Goal: Task Accomplishment & Management: Manage account settings

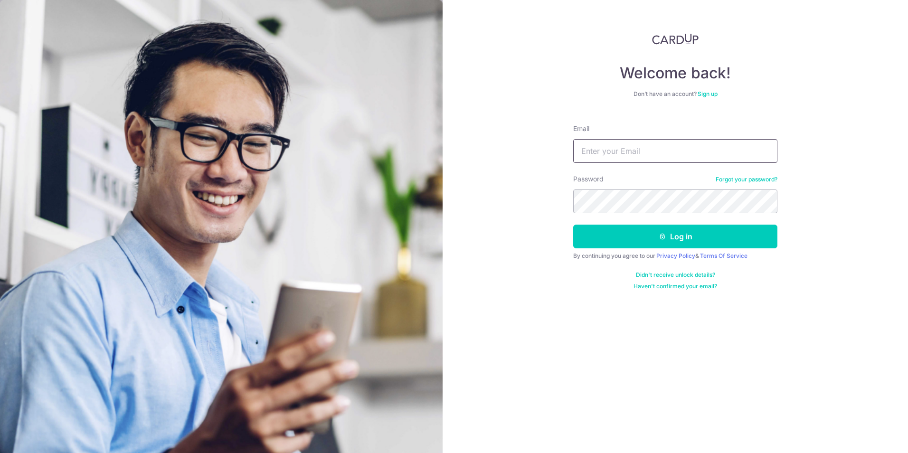
type input "tohxujie123@gmail.com"
click at [573, 225] on button "Log in" at bounding box center [675, 237] width 204 height 24
click at [683, 236] on button "Log in" at bounding box center [675, 237] width 204 height 24
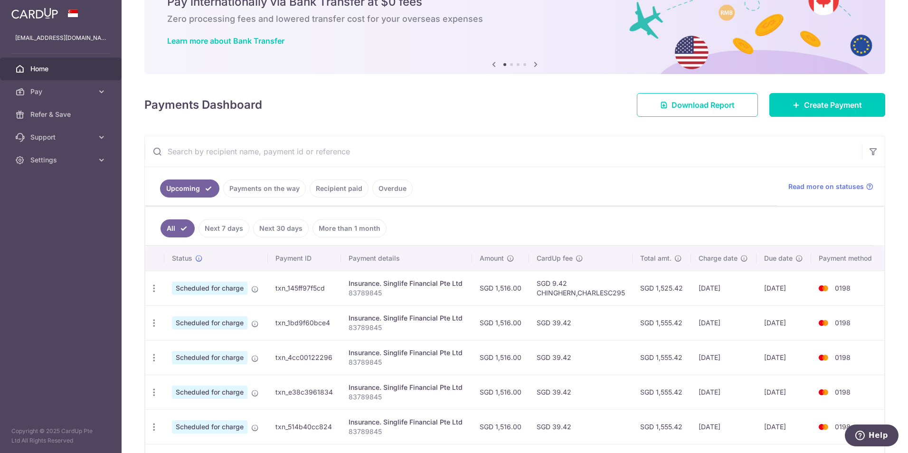
scroll to position [120, 0]
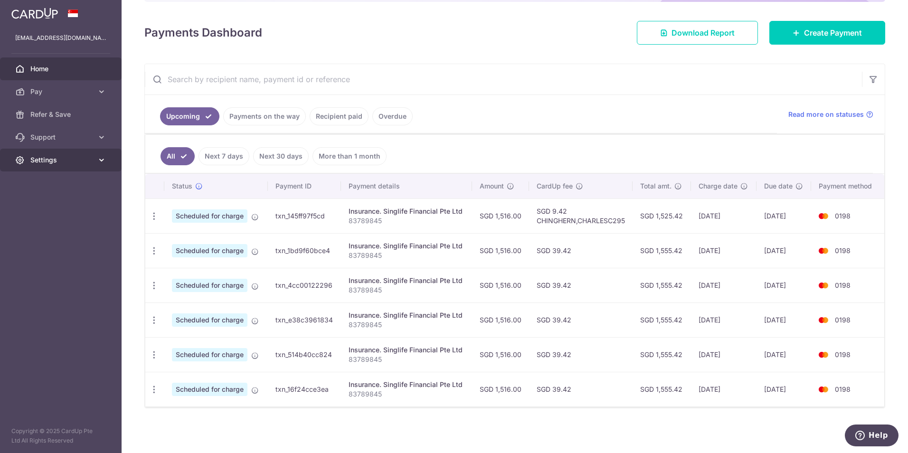
click at [90, 160] on span "Settings" at bounding box center [61, 159] width 63 height 9
click at [359, 217] on p "83789845" at bounding box center [405, 220] width 115 height 9
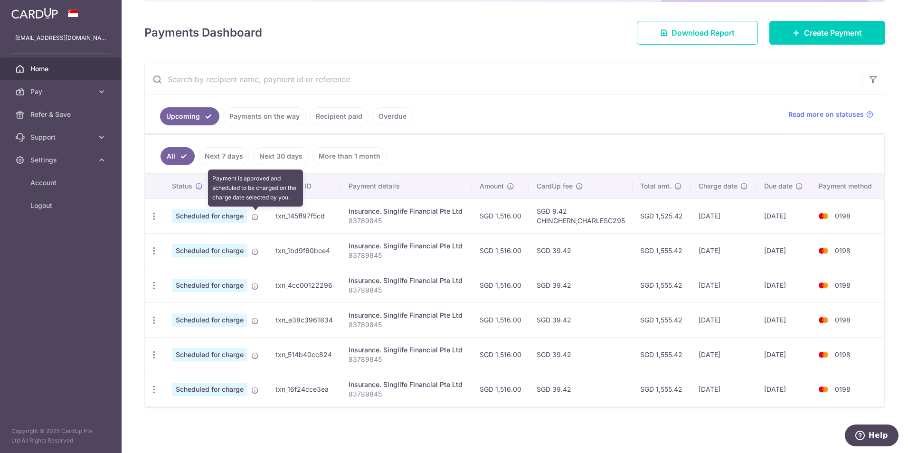
click at [254, 216] on icon at bounding box center [255, 217] width 8 height 8
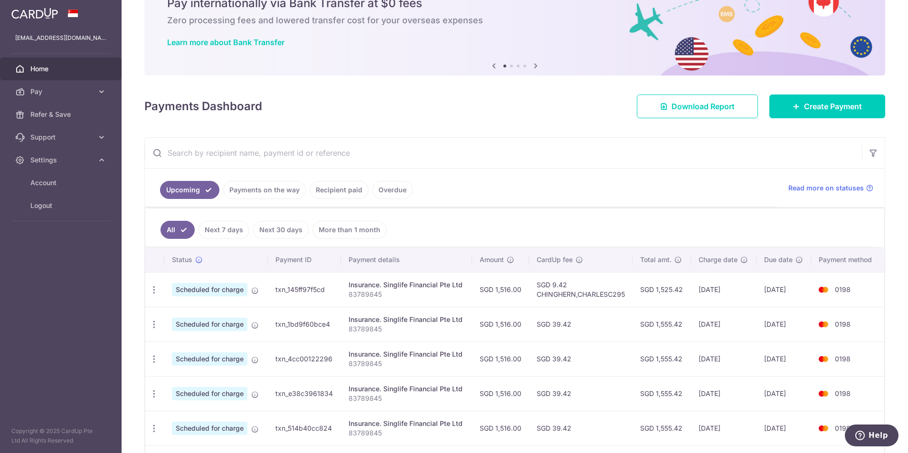
scroll to position [0, 0]
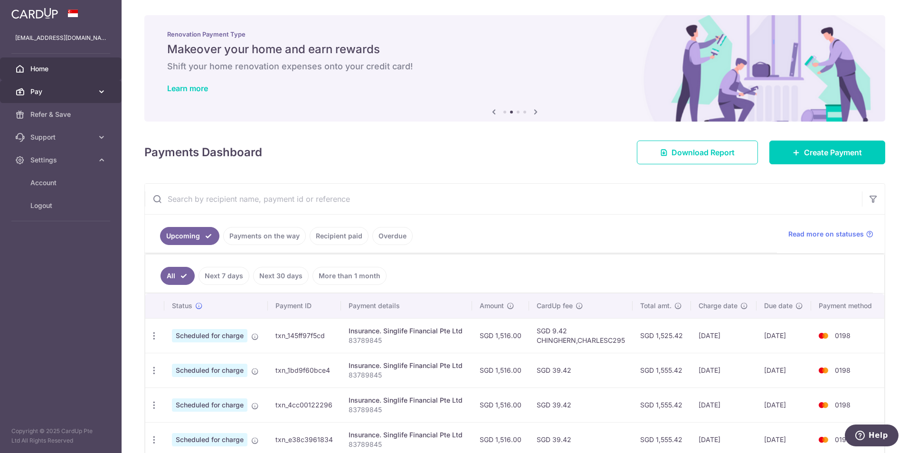
click at [102, 94] on icon at bounding box center [101, 91] width 9 height 9
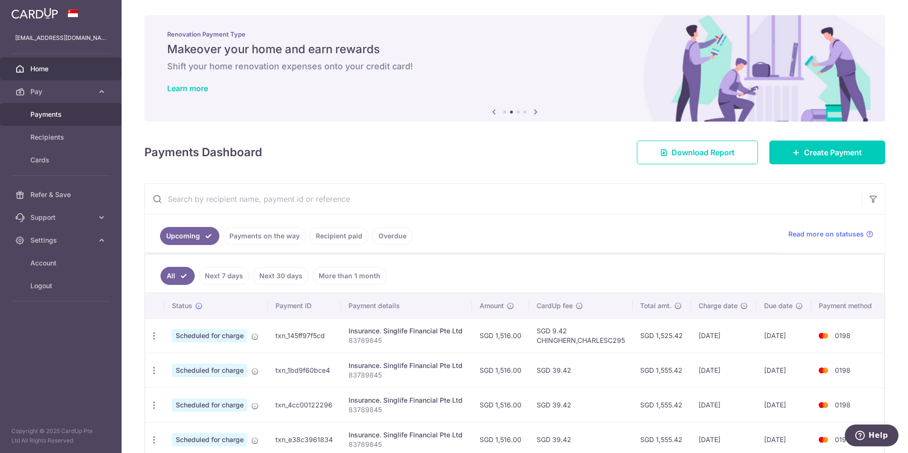
click at [62, 117] on span "Payments" at bounding box center [61, 114] width 63 height 9
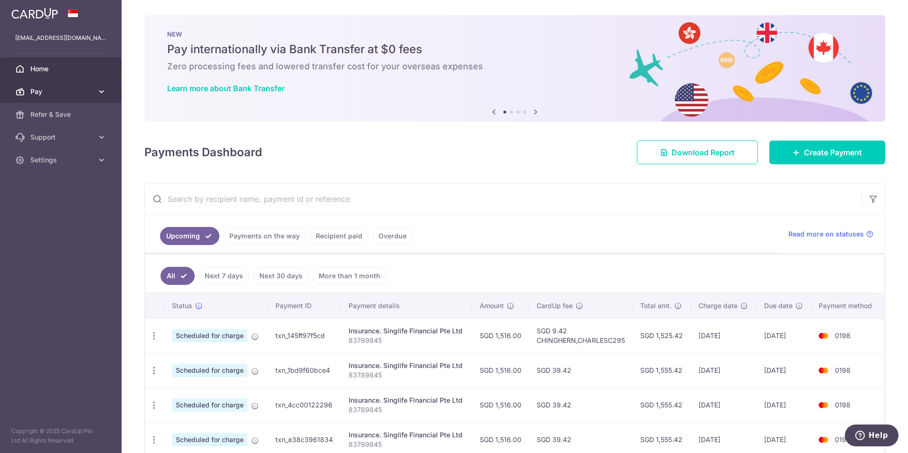
click at [98, 92] on icon at bounding box center [101, 91] width 9 height 9
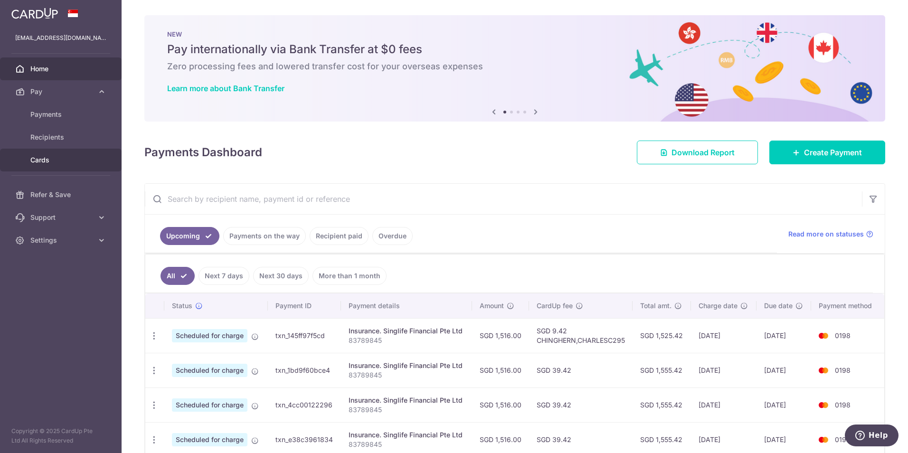
click at [47, 161] on span "Cards" at bounding box center [61, 159] width 63 height 9
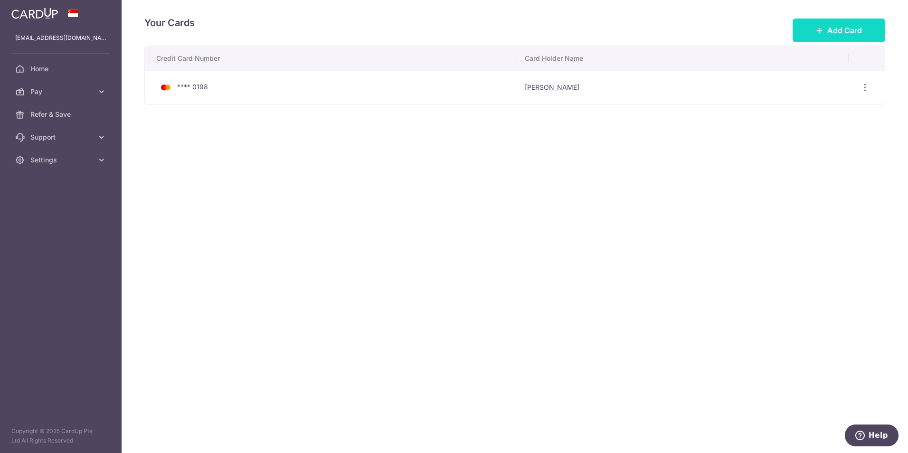
click at [819, 31] on icon at bounding box center [820, 31] width 8 height 8
